Goal: Transaction & Acquisition: Purchase product/service

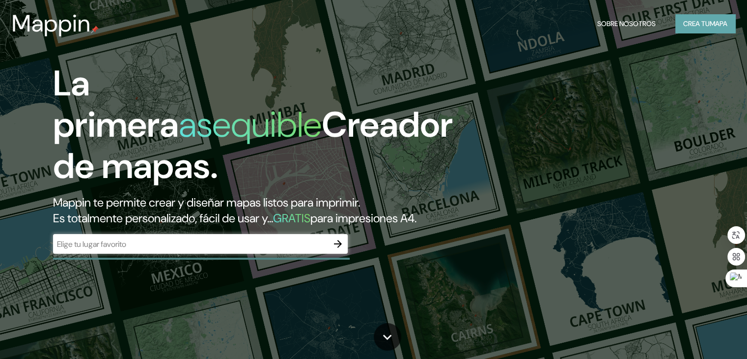
click at [696, 28] on font "Crea tu" at bounding box center [697, 23] width 27 height 9
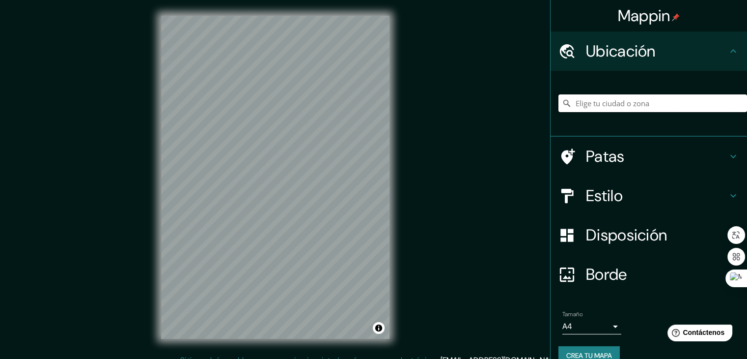
click at [656, 101] on input "Elige tu ciudad o zona" at bounding box center [653, 103] width 189 height 18
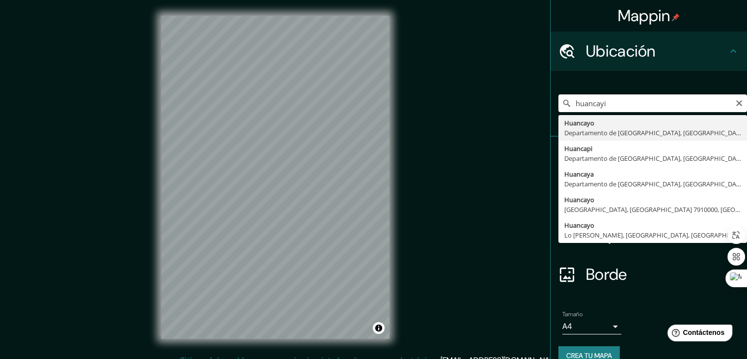
type input "Huancayo, [GEOGRAPHIC_DATA], [GEOGRAPHIC_DATA]"
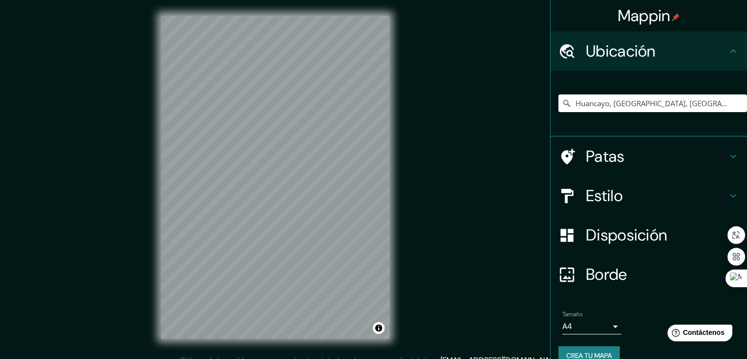
click at [647, 191] on h4 "Estilo" at bounding box center [657, 196] width 142 height 20
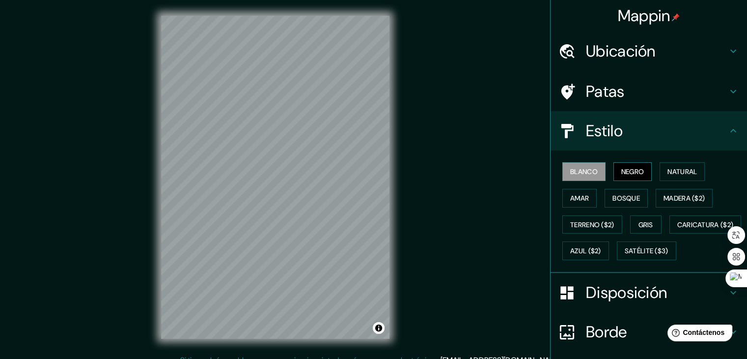
click at [625, 171] on font "Negro" at bounding box center [633, 171] width 23 height 9
click at [672, 168] on font "Natural" at bounding box center [682, 171] width 29 height 9
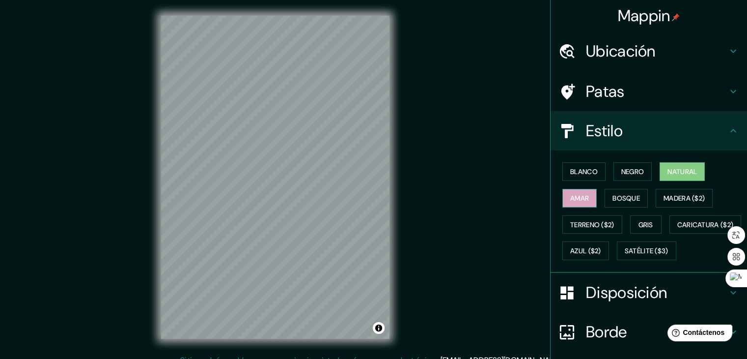
click at [563, 191] on button "Amar" at bounding box center [580, 198] width 34 height 19
click at [660, 173] on button "Natural" at bounding box center [682, 171] width 45 height 19
click at [642, 82] on h4 "Patas" at bounding box center [657, 92] width 142 height 20
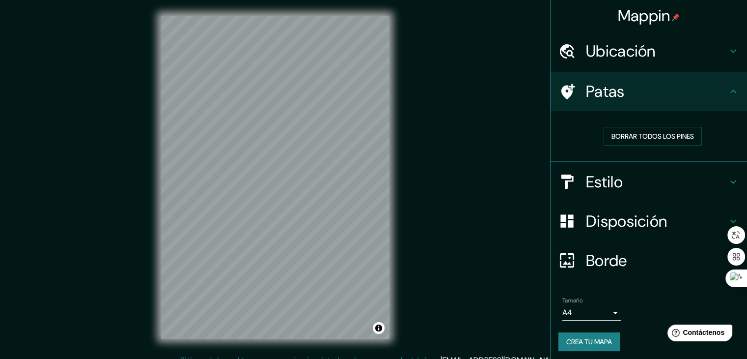
click at [646, 84] on h4 "Patas" at bounding box center [657, 92] width 142 height 20
click at [720, 87] on div "Patas" at bounding box center [649, 91] width 197 height 39
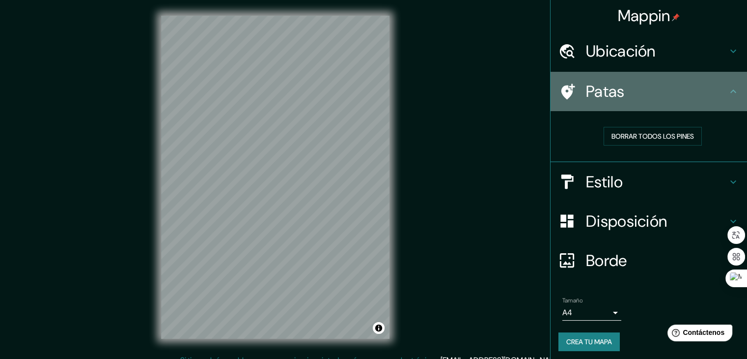
click at [719, 88] on h4 "Patas" at bounding box center [657, 92] width 142 height 20
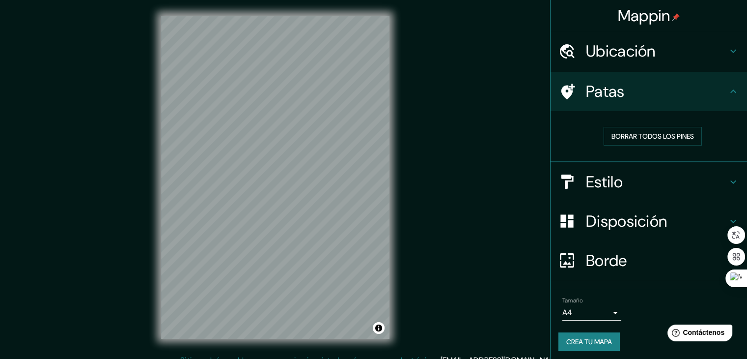
click at [592, 85] on font "Patas" at bounding box center [605, 91] width 39 height 21
click at [675, 58] on h4 "Ubicación" at bounding box center [657, 51] width 142 height 20
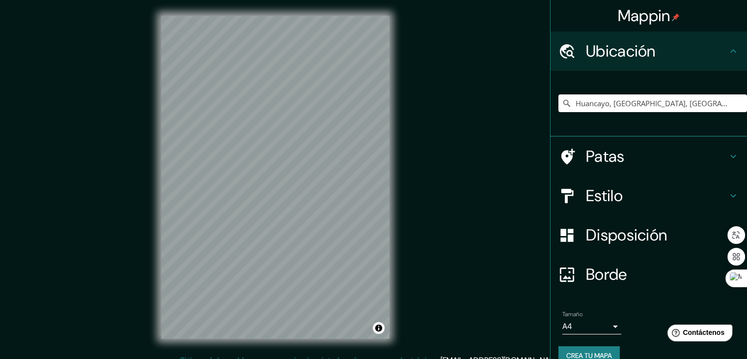
click at [676, 57] on h4 "Ubicación" at bounding box center [657, 51] width 142 height 20
click at [626, 194] on h4 "Estilo" at bounding box center [657, 196] width 142 height 20
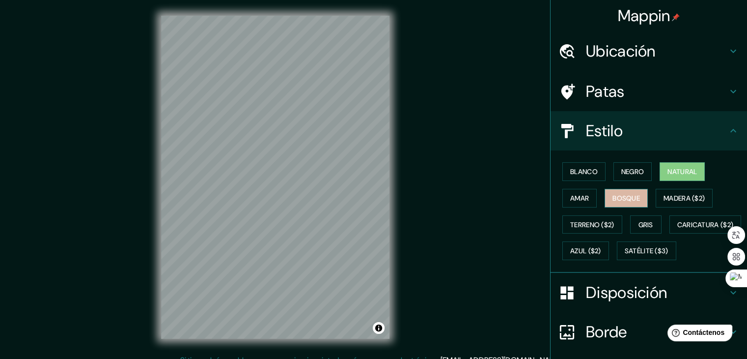
click at [627, 192] on font "Bosque" at bounding box center [627, 198] width 28 height 13
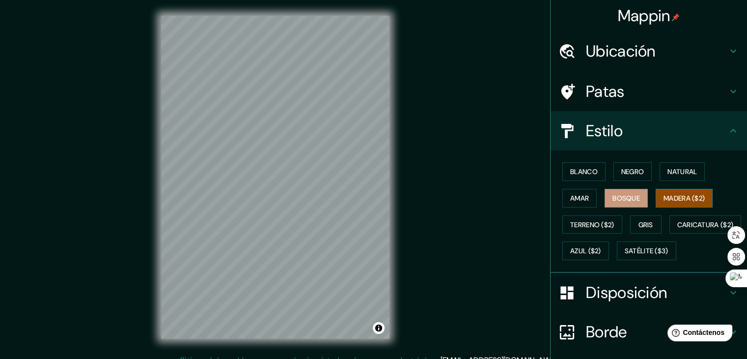
click at [680, 192] on font "Madera ($2)" at bounding box center [684, 198] width 41 height 13
click at [593, 222] on font "Terreno ($2)" at bounding box center [592, 224] width 44 height 9
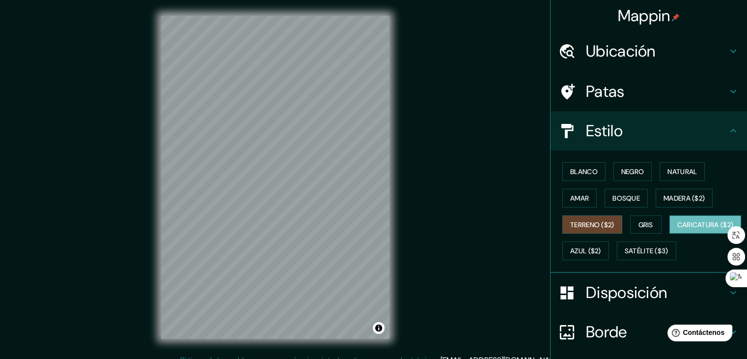
click at [678, 229] on font "Caricatura ($2)" at bounding box center [706, 224] width 57 height 9
click at [601, 249] on font "Azul ($2)" at bounding box center [585, 251] width 31 height 9
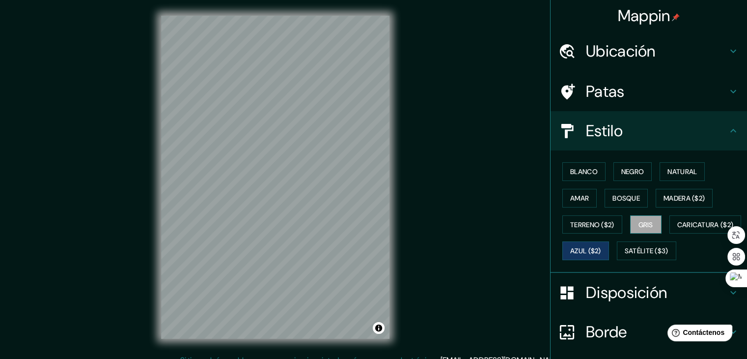
click at [639, 220] on font "Gris" at bounding box center [646, 224] width 15 height 9
click at [678, 231] on font "Caricatura ($2)" at bounding box center [706, 224] width 57 height 13
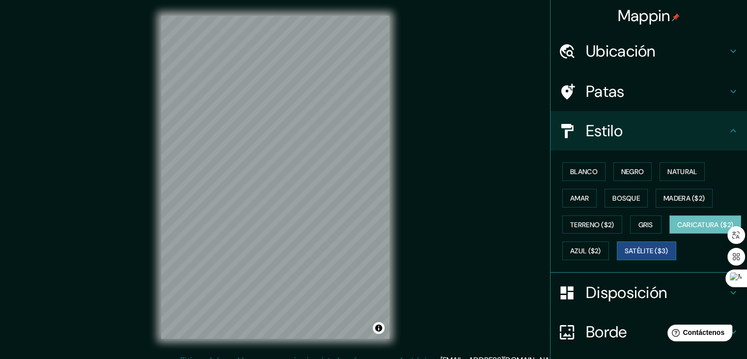
click at [625, 256] on font "Satélite ($3)" at bounding box center [647, 251] width 44 height 9
click at [627, 194] on font "Bosque" at bounding box center [627, 198] width 28 height 9
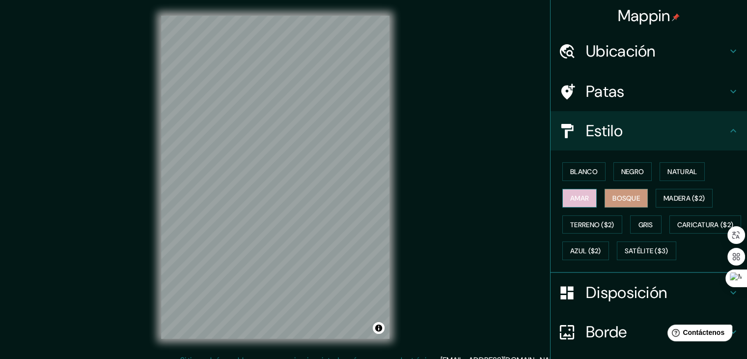
click at [574, 195] on font "Amar" at bounding box center [579, 198] width 19 height 9
click at [627, 173] on font "Negro" at bounding box center [633, 171] width 23 height 9
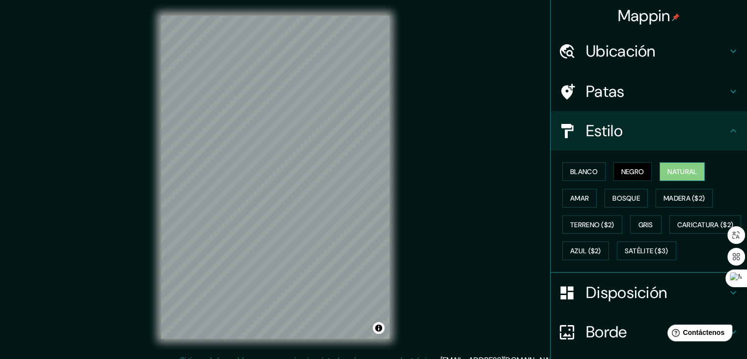
click at [685, 173] on font "Natural" at bounding box center [682, 171] width 29 height 9
click at [643, 130] on h4 "Estilo" at bounding box center [657, 131] width 142 height 20
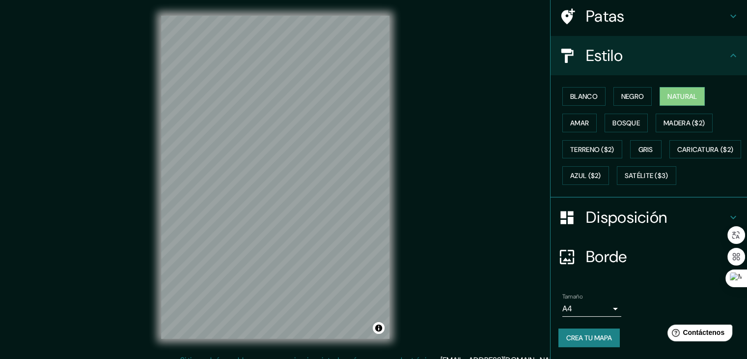
scroll to position [11, 0]
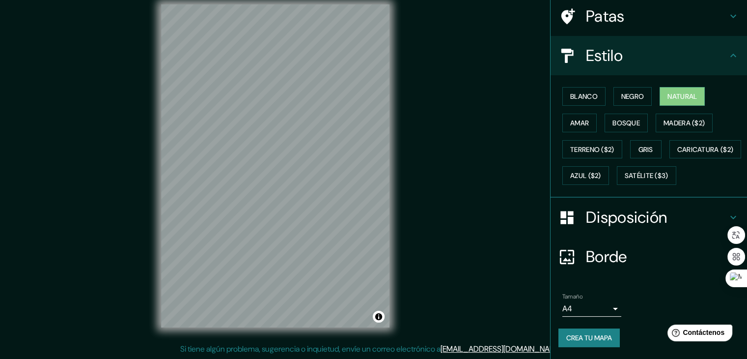
click at [627, 251] on h4 "Borde" at bounding box center [657, 257] width 142 height 20
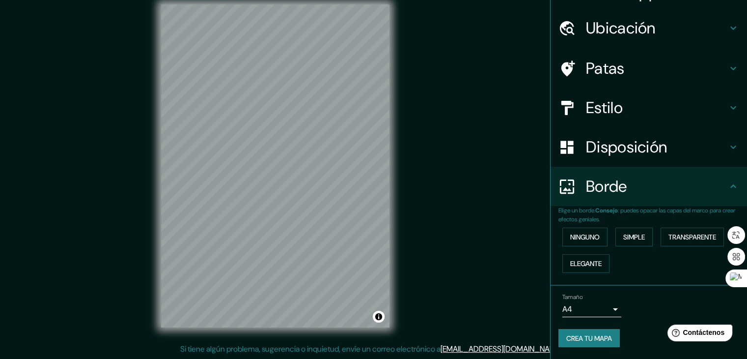
scroll to position [22, 0]
click at [633, 241] on font "Simple" at bounding box center [635, 237] width 22 height 9
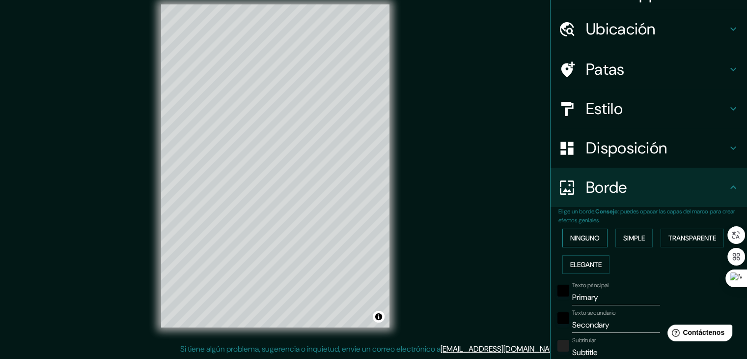
click at [592, 235] on font "Ninguno" at bounding box center [584, 237] width 29 height 9
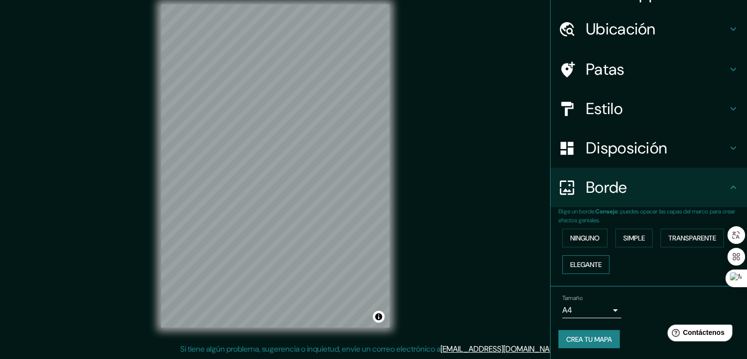
click at [589, 260] on font "Elegante" at bounding box center [585, 264] width 31 height 9
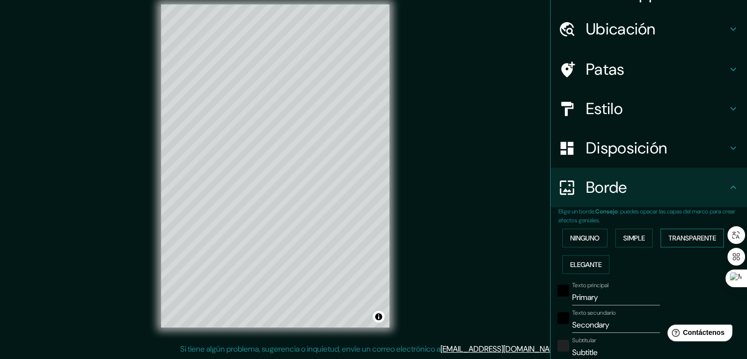
click at [697, 234] on font "Transparente" at bounding box center [693, 237] width 48 height 9
click at [584, 236] on font "Ninguno" at bounding box center [584, 237] width 29 height 9
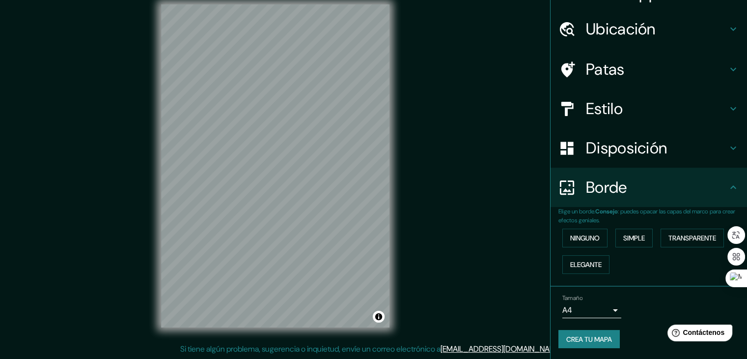
click at [615, 307] on div "Tamaño A4 single" at bounding box center [649, 305] width 181 height 31
click at [614, 308] on div "Tamaño A4 single" at bounding box center [649, 305] width 181 height 31
click at [611, 306] on body "Mappin Ubicación Huancayo, [GEOGRAPHIC_DATA], [GEOGRAPHIC_DATA] Patas Estilo Di…" at bounding box center [373, 168] width 747 height 359
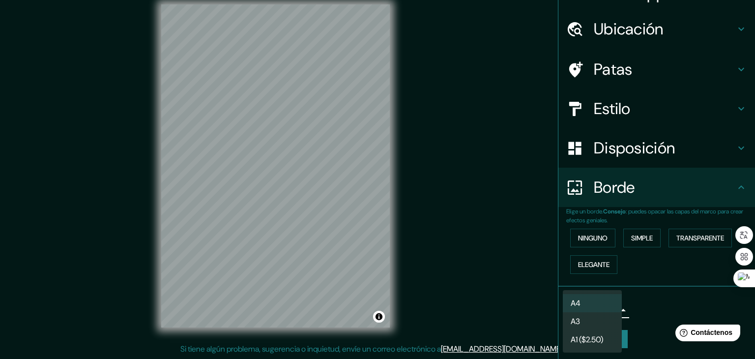
click at [593, 319] on li "A3" at bounding box center [592, 321] width 59 height 18
type input "a4"
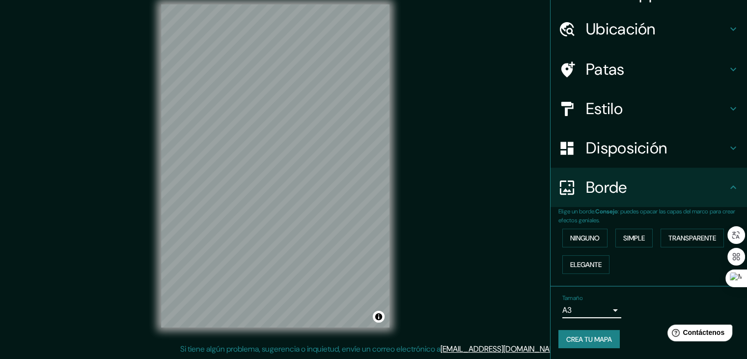
click at [585, 336] on font "Crea tu mapa" at bounding box center [590, 339] width 46 height 9
click at [584, 342] on font "Crea tu mapa" at bounding box center [590, 339] width 46 height 9
